Goal: Check status: Check status

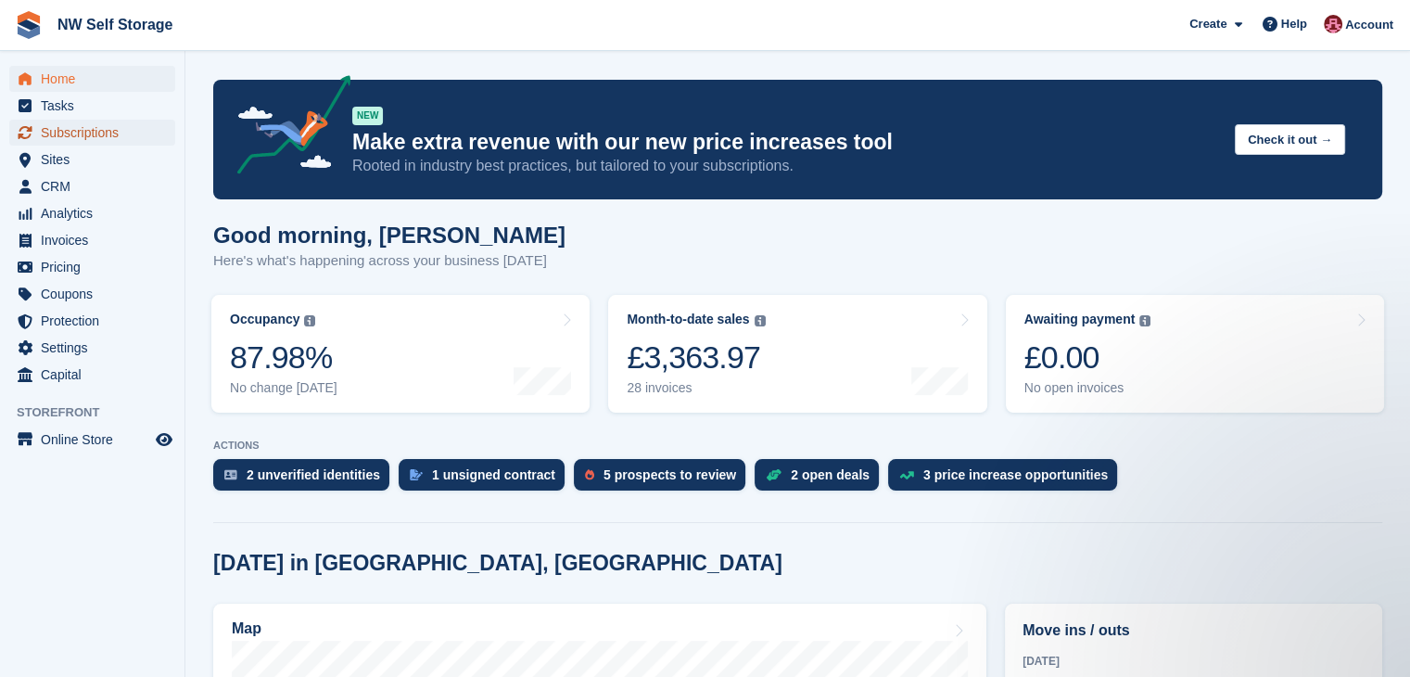
click at [78, 127] on span "Subscriptions" at bounding box center [96, 133] width 111 height 26
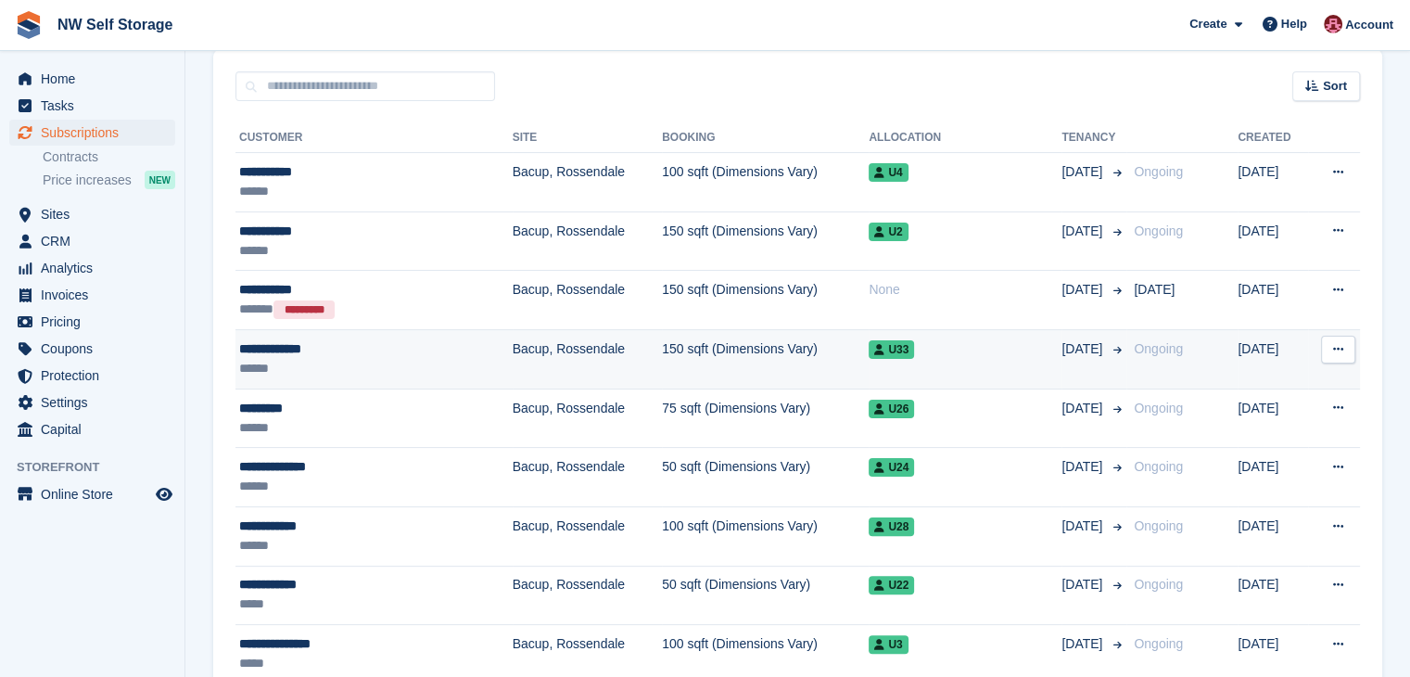
scroll to position [463, 0]
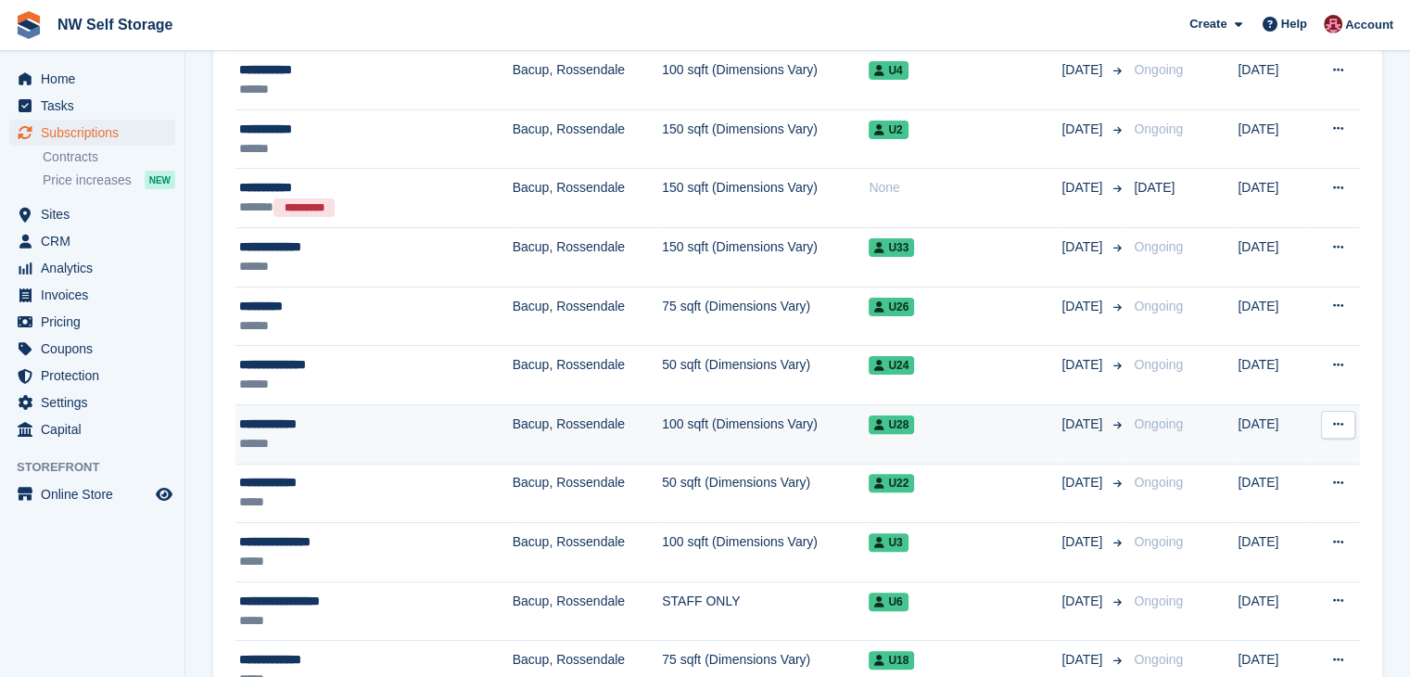
click at [1334, 419] on icon at bounding box center [1338, 424] width 10 height 12
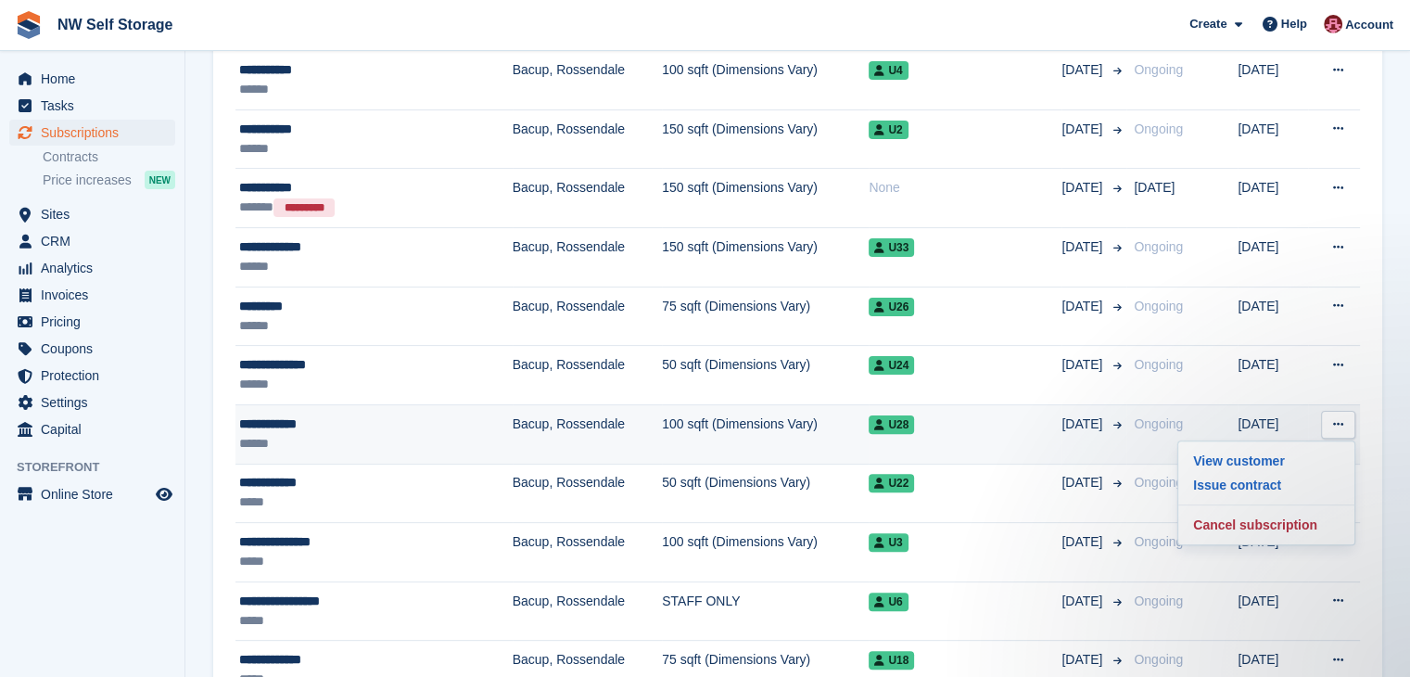
scroll to position [0, 0]
click at [340, 416] on div "**********" at bounding box center [341, 423] width 205 height 19
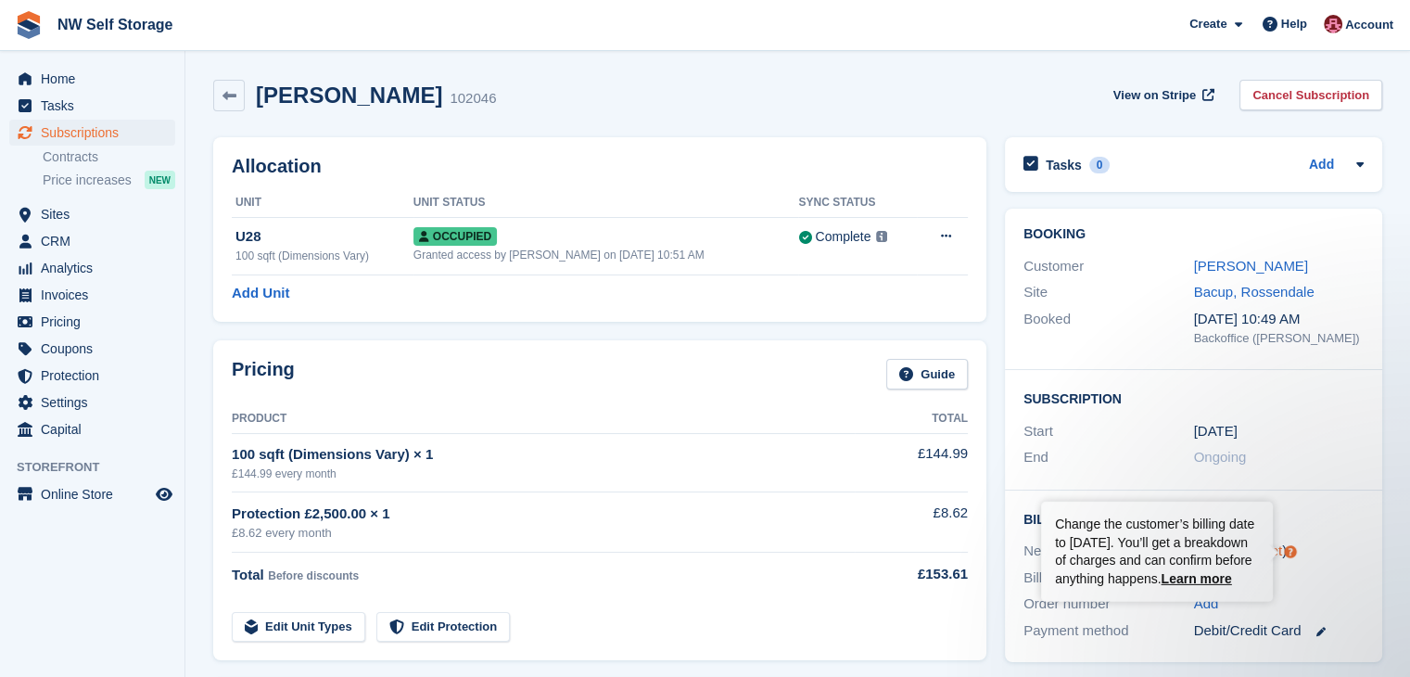
click at [1289, 552] on circle "Tooltip anchor" at bounding box center [1290, 551] width 11 height 11
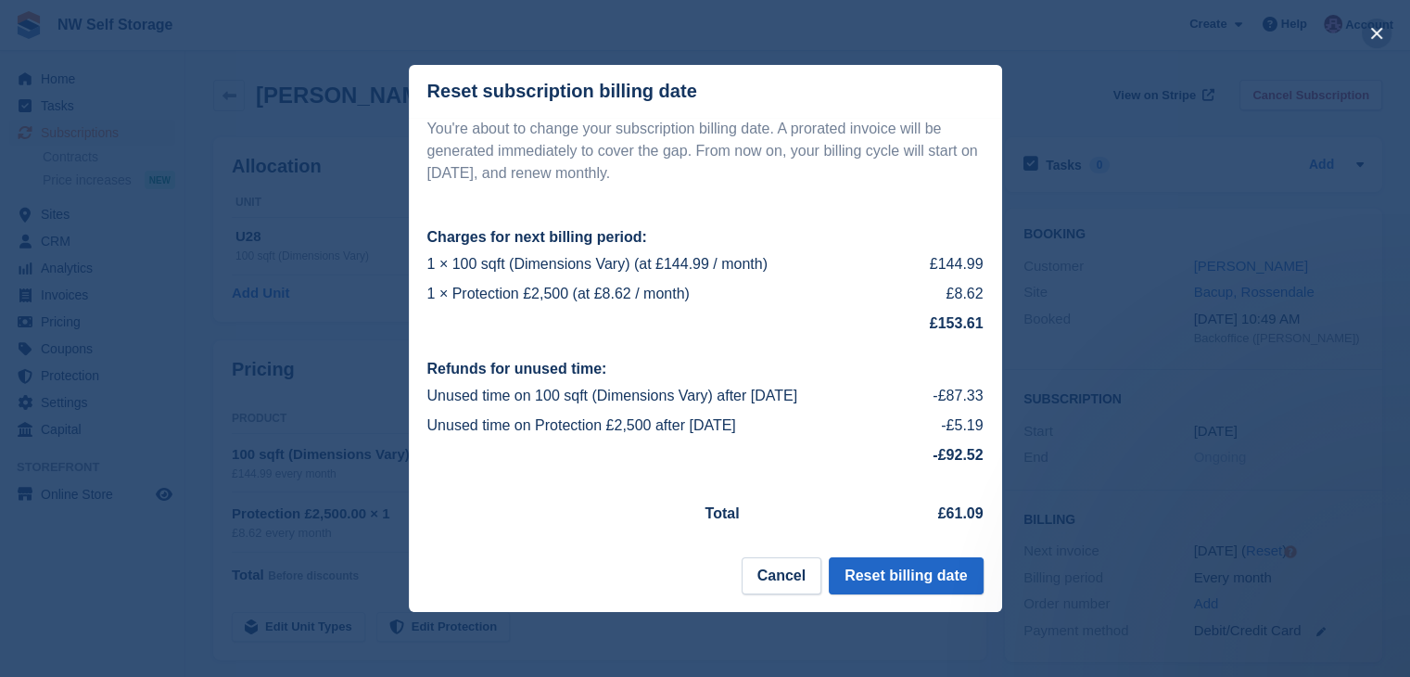
click at [1375, 32] on button "close" at bounding box center [1376, 34] width 30 height 30
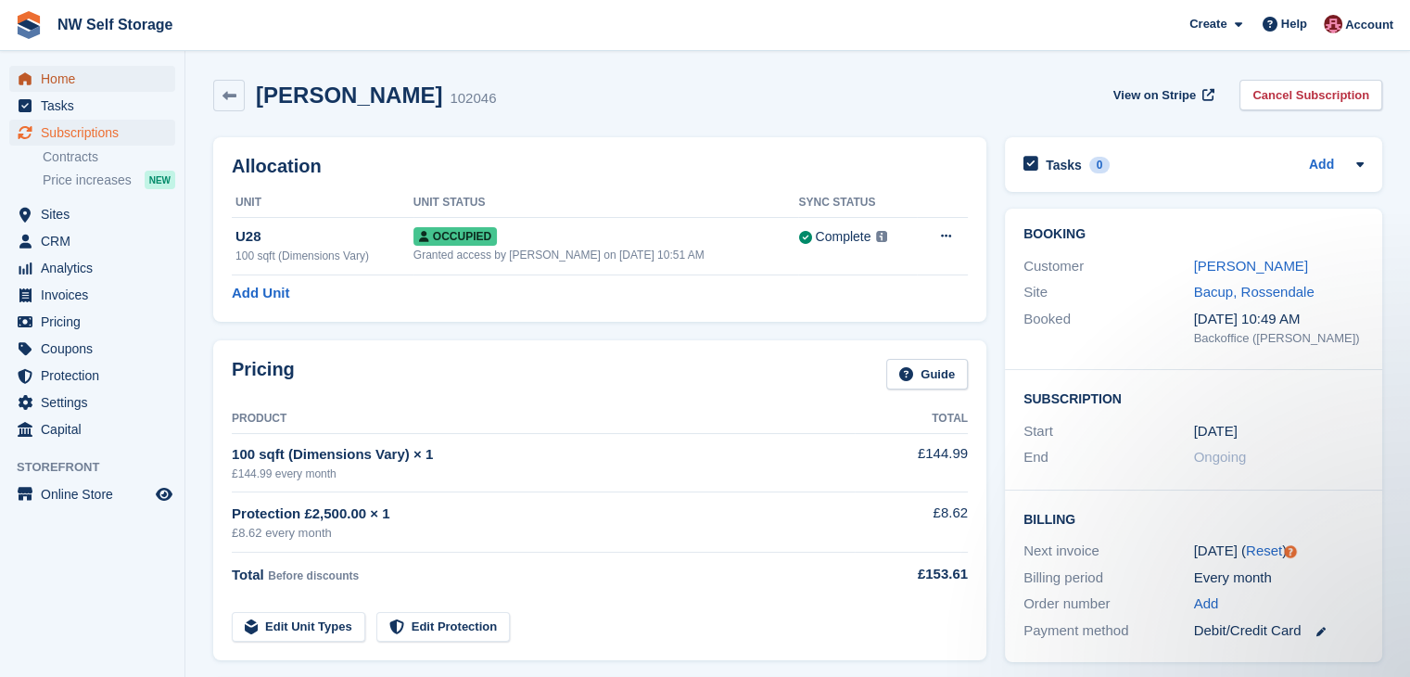
click at [101, 82] on span "Home" at bounding box center [96, 79] width 111 height 26
